Goal: Task Accomplishment & Management: Use online tool/utility

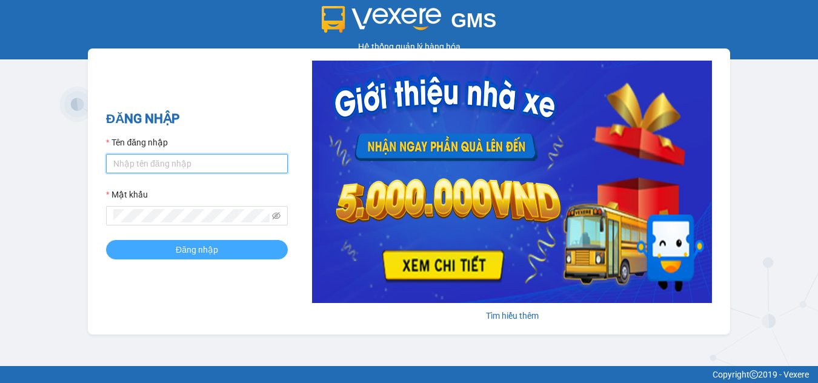
type input "dienkhanh.phucanex"
click at [207, 251] on span "Đăng nhập" at bounding box center [197, 249] width 42 height 13
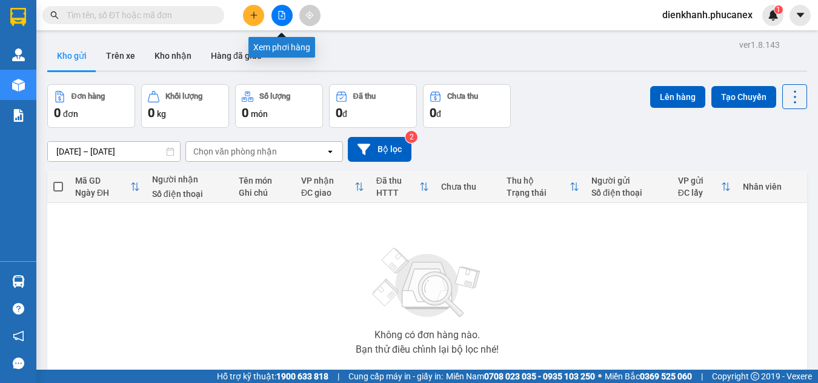
click at [279, 15] on icon "file-add" at bounding box center [282, 15] width 8 height 8
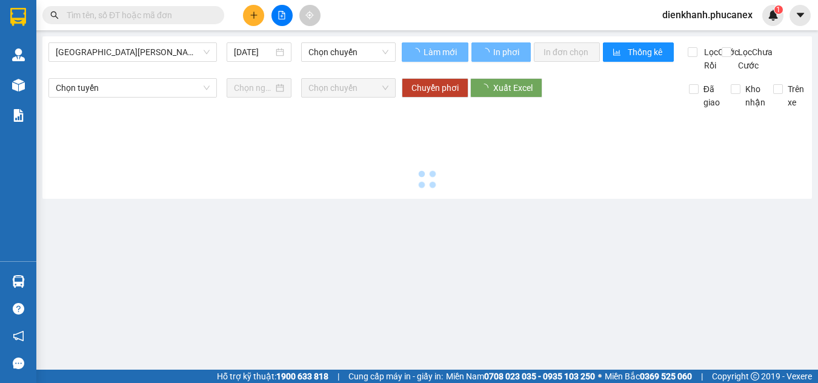
click at [279, 15] on icon "file-add" at bounding box center [282, 15] width 8 height 8
type input "[DATE]"
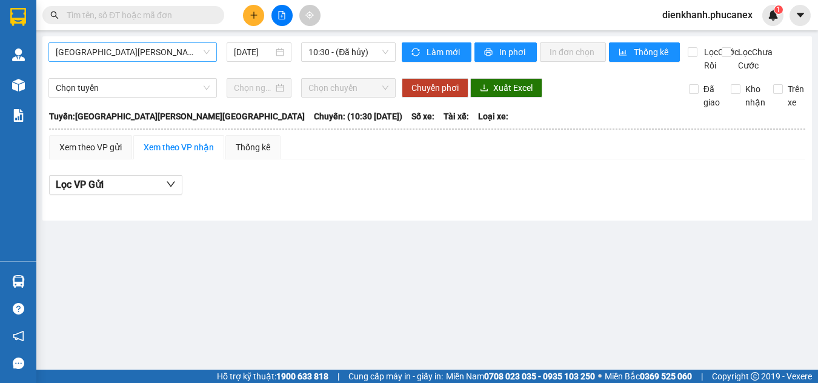
click at [162, 53] on span "[GEOGRAPHIC_DATA][PERSON_NAME][GEOGRAPHIC_DATA]" at bounding box center [133, 52] width 154 height 18
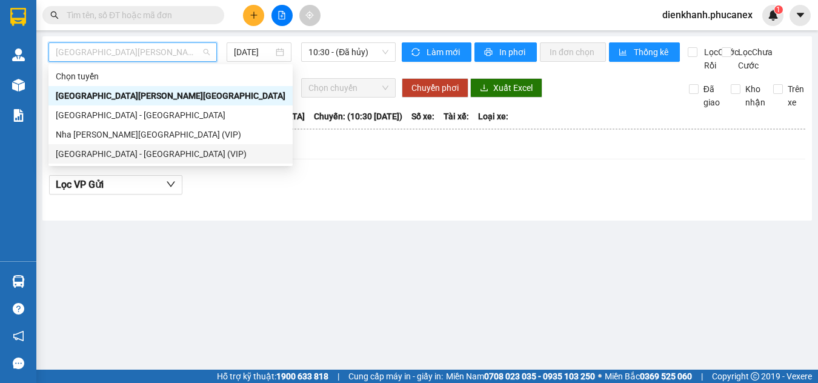
click at [127, 152] on div "[GEOGRAPHIC_DATA] - [GEOGRAPHIC_DATA] (VIP)" at bounding box center [171, 153] width 230 height 13
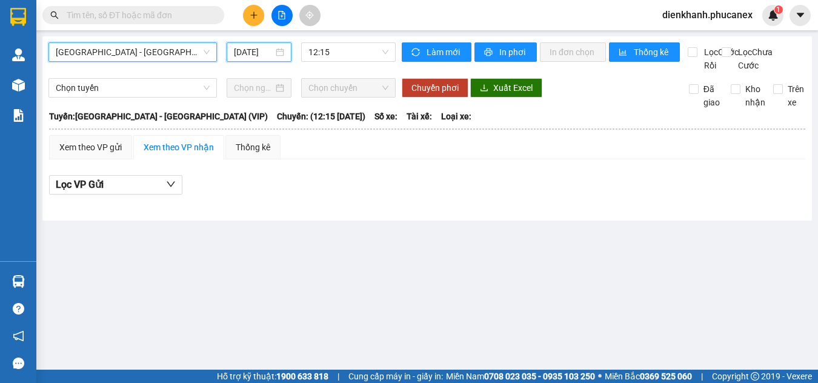
click at [251, 51] on input "[DATE]" at bounding box center [253, 51] width 39 height 13
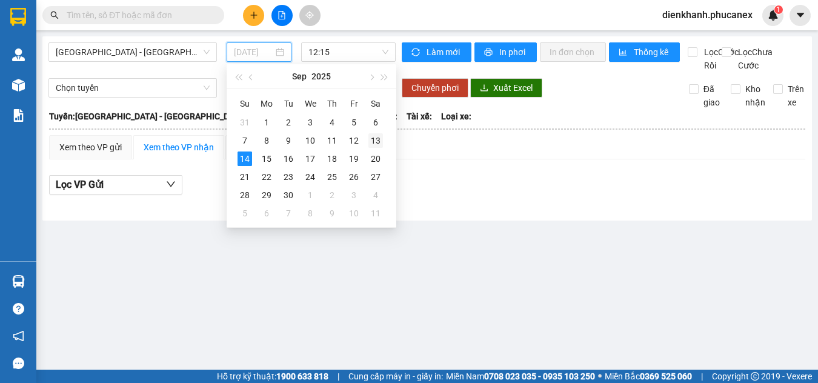
click at [376, 138] on div "13" at bounding box center [375, 140] width 15 height 15
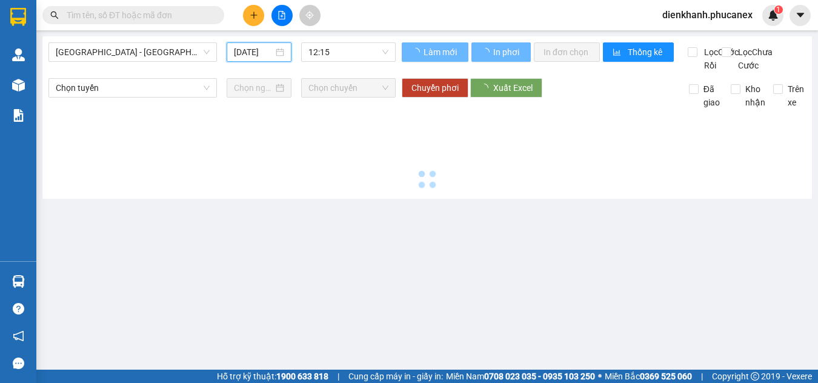
type input "[DATE]"
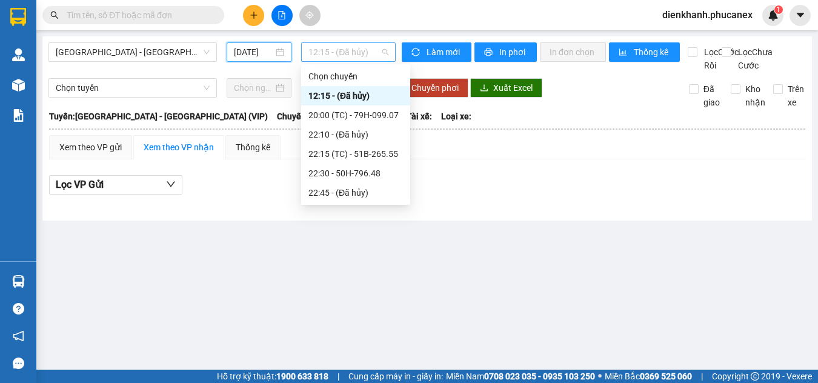
click at [341, 55] on span "12:15 - (Đã [PERSON_NAME])" at bounding box center [348, 52] width 80 height 18
click at [358, 172] on div "22:30 - 50H-796.48" at bounding box center [355, 173] width 95 height 13
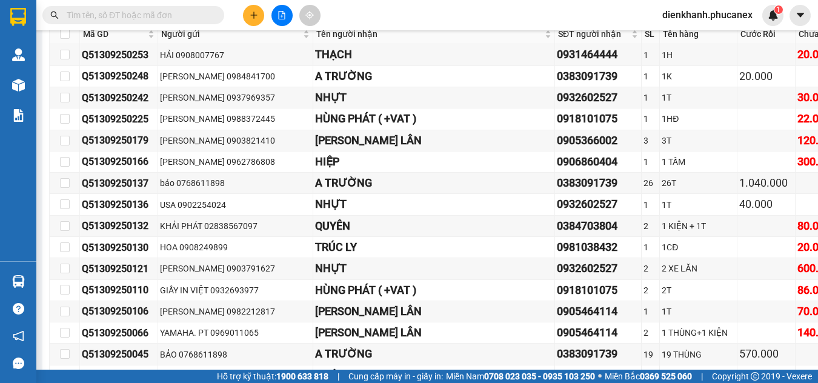
scroll to position [8060, 0]
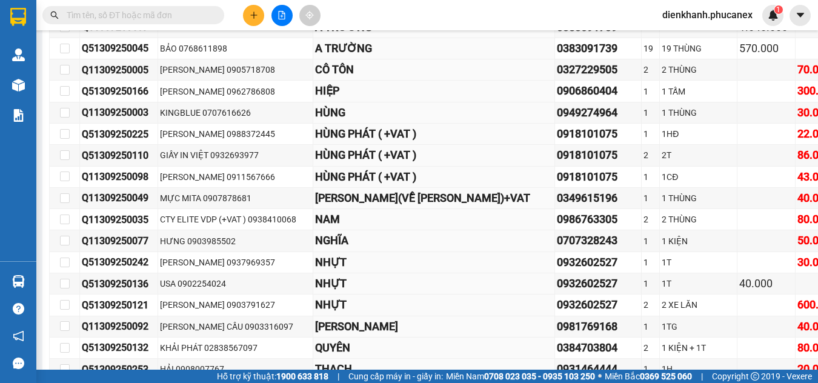
checkbox input "true"
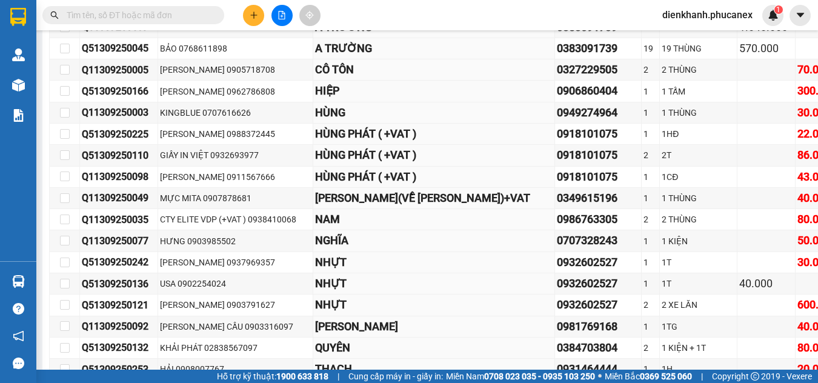
checkbox input "true"
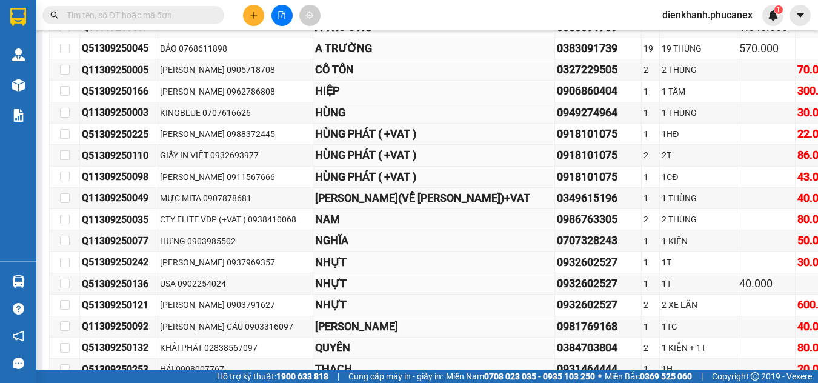
checkbox input "true"
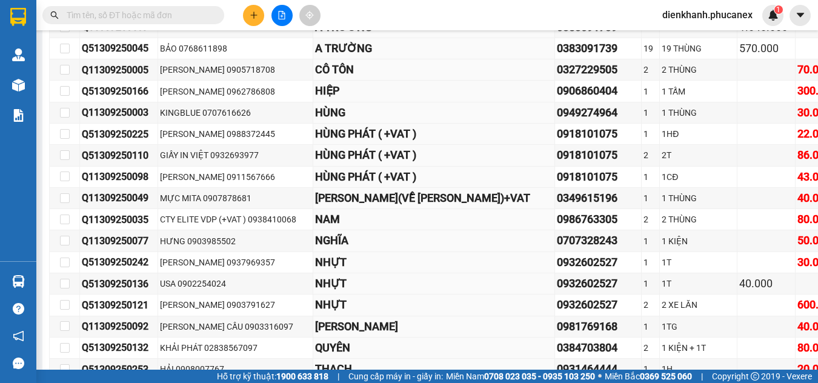
checkbox input "true"
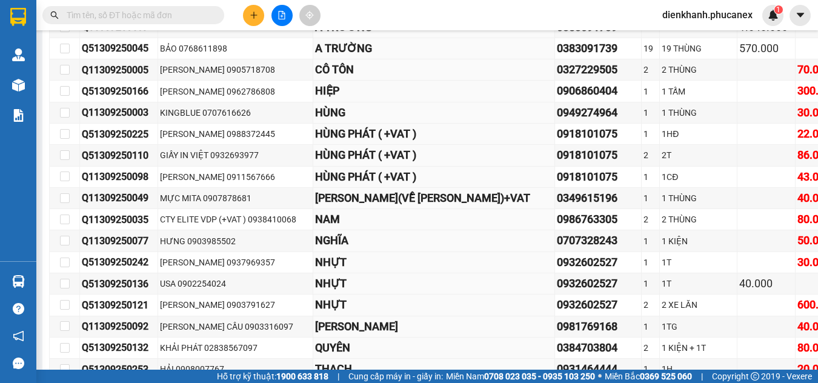
checkbox input "true"
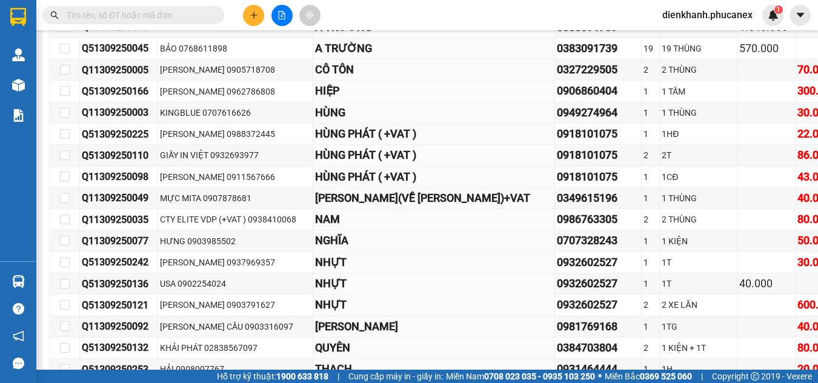
checkbox input "true"
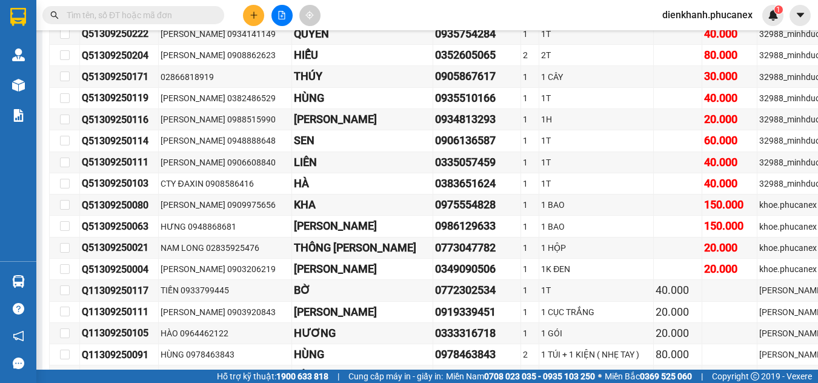
scroll to position [8666, 0]
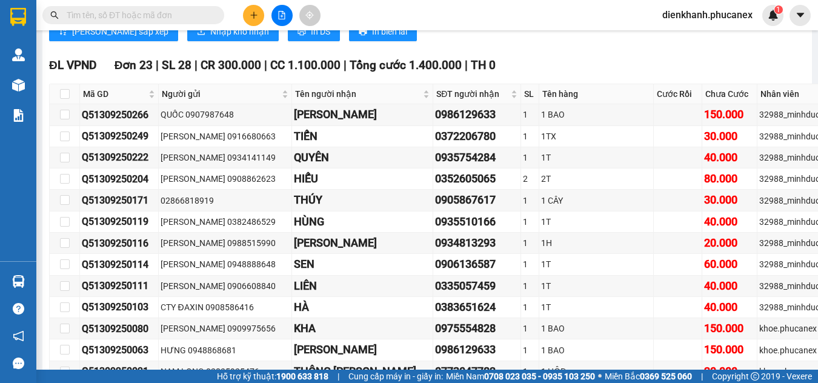
scroll to position [8484, 0]
